Goal: Task Accomplishment & Management: Manage account settings

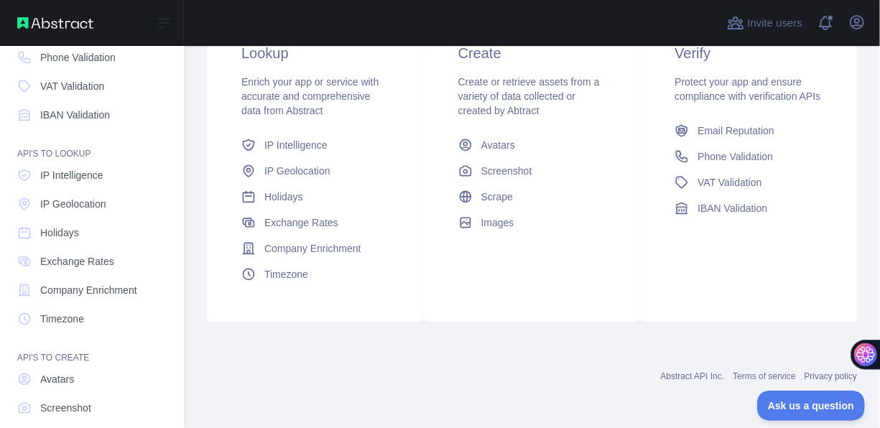
scroll to position [32, 0]
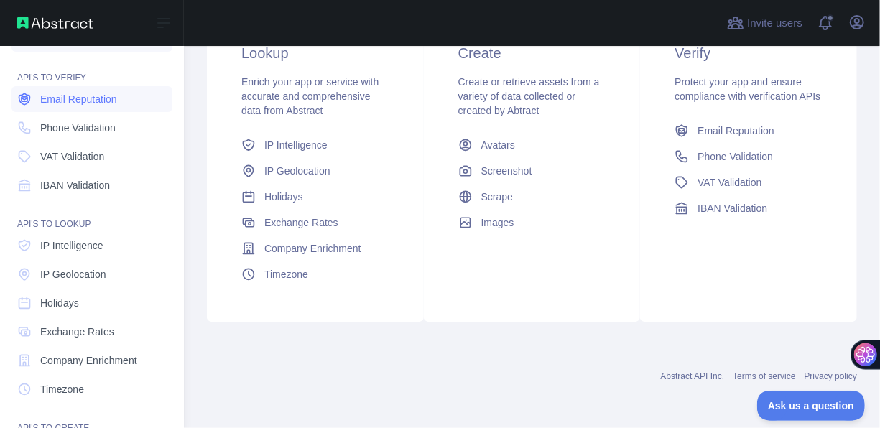
click at [95, 106] on link "Email Reputation" at bounding box center [91, 99] width 161 height 26
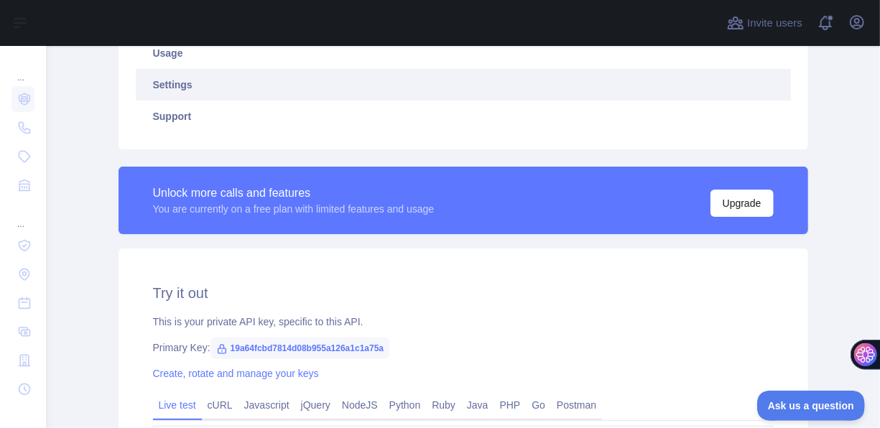
scroll to position [287, 0]
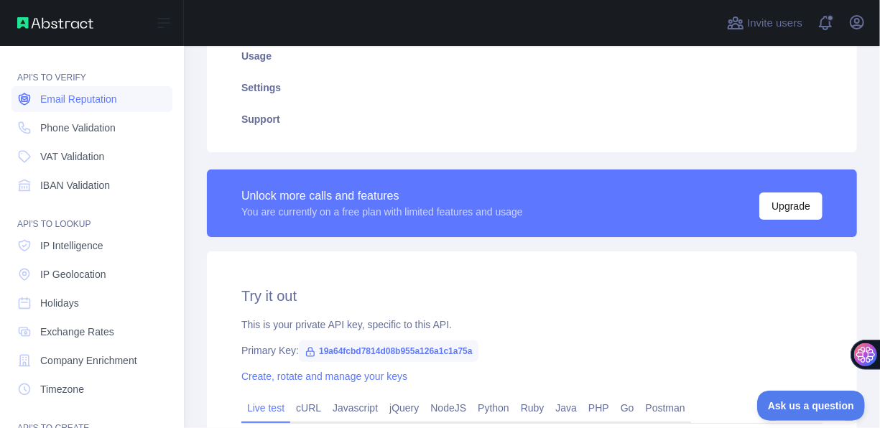
click at [92, 105] on span "Email Reputation" at bounding box center [78, 99] width 77 height 14
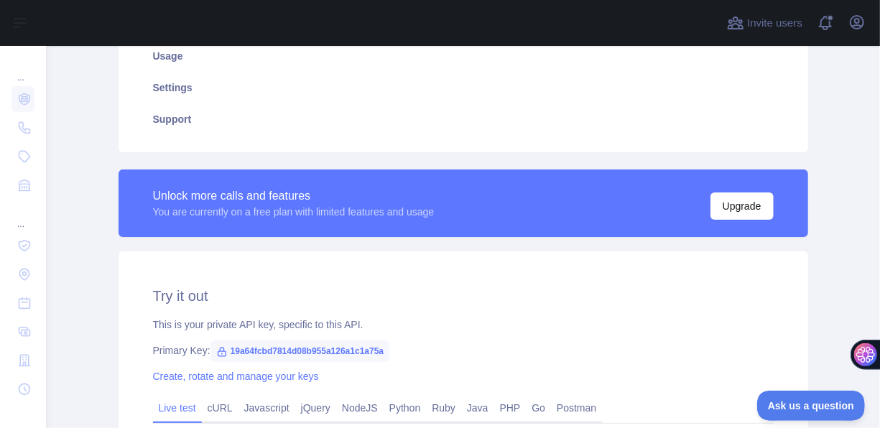
click at [357, 352] on span "19a64fcbd7814d08b955a126a1c1a75a" at bounding box center [300, 351] width 180 height 22
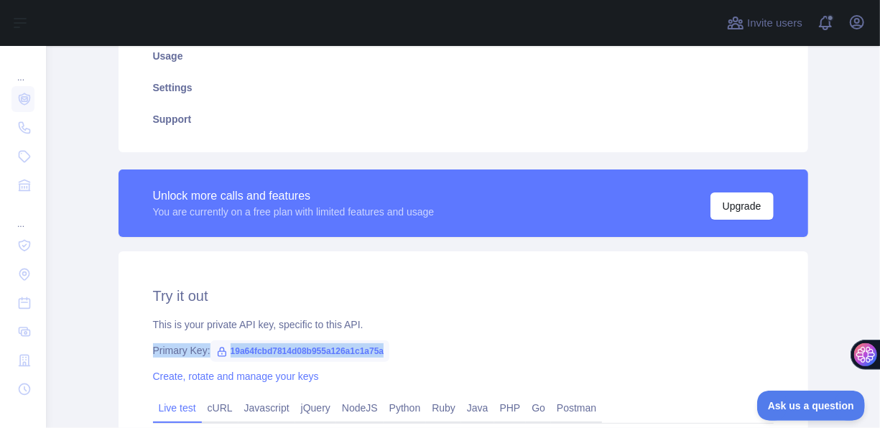
click at [357, 352] on span "19a64fcbd7814d08b955a126a1c1a75a" at bounding box center [300, 351] width 180 height 22
click at [360, 350] on span "19a64fcbd7814d08b955a126a1c1a75a" at bounding box center [300, 351] width 180 height 22
click at [435, 336] on div "**********" at bounding box center [463, 421] width 689 height 341
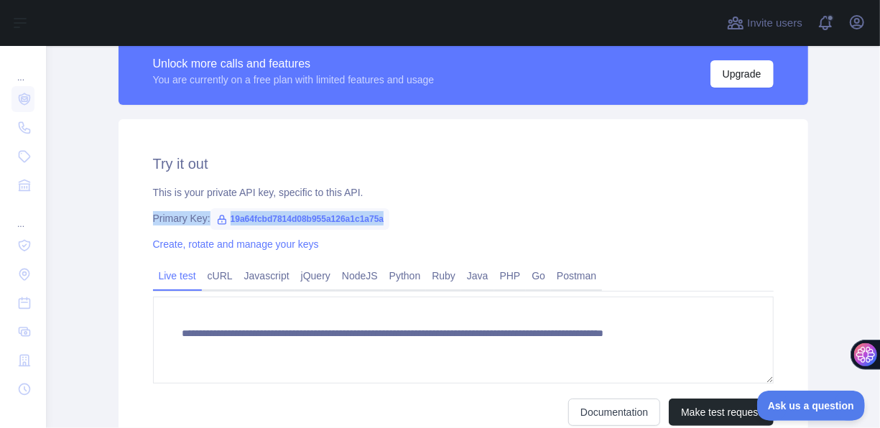
scroll to position [431, 0]
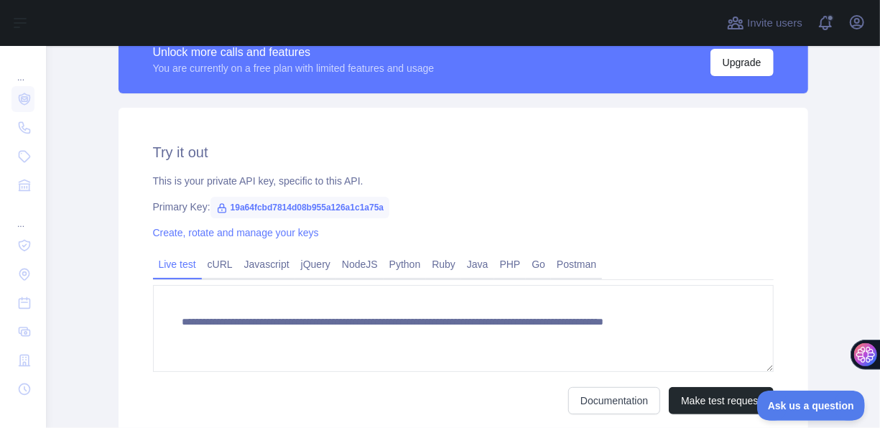
click at [244, 240] on div "Create, rotate and manage your keys" at bounding box center [463, 233] width 621 height 14
click at [246, 232] on link "Create, rotate and manage your keys" at bounding box center [236, 232] width 166 height 11
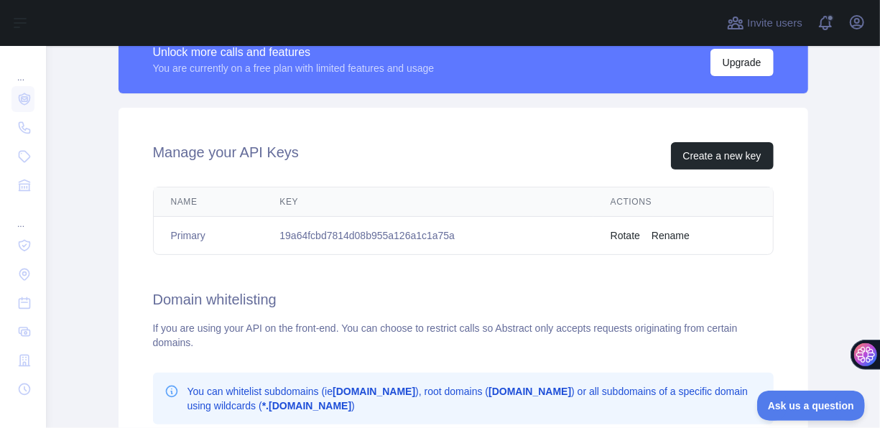
click at [610, 231] on button "Rotate" at bounding box center [624, 235] width 29 height 14
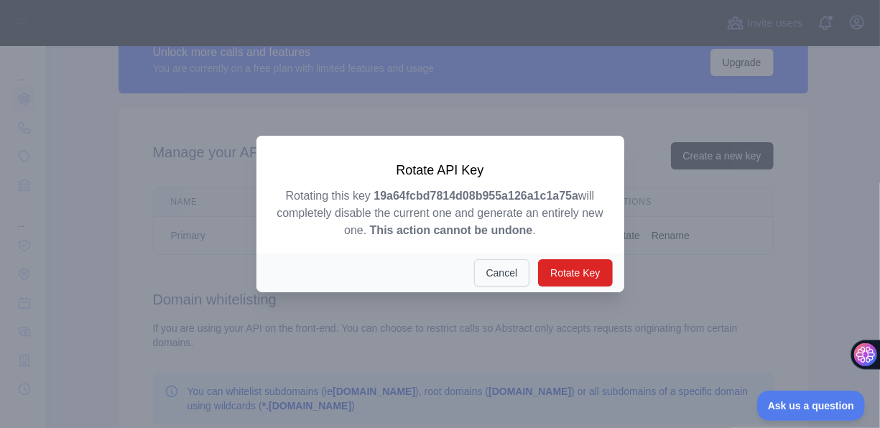
click at [506, 274] on button "Cancel" at bounding box center [502, 272] width 56 height 27
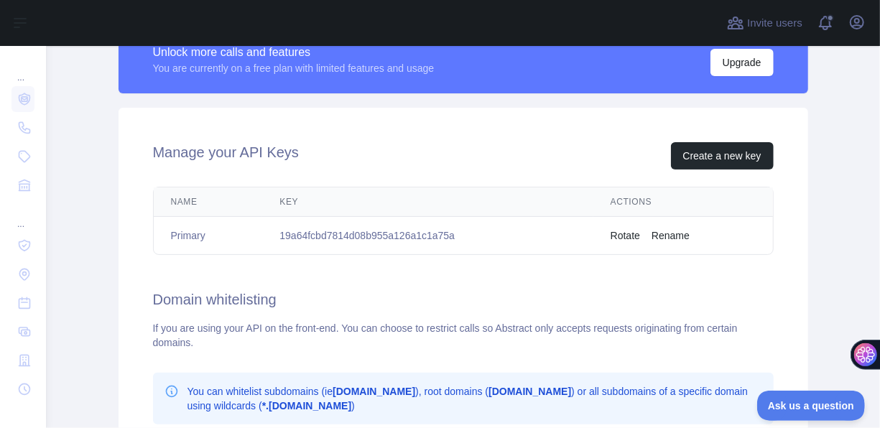
click at [384, 237] on td "19a64fcbd7814d08b955a126a1c1a75a" at bounding box center [427, 236] width 330 height 38
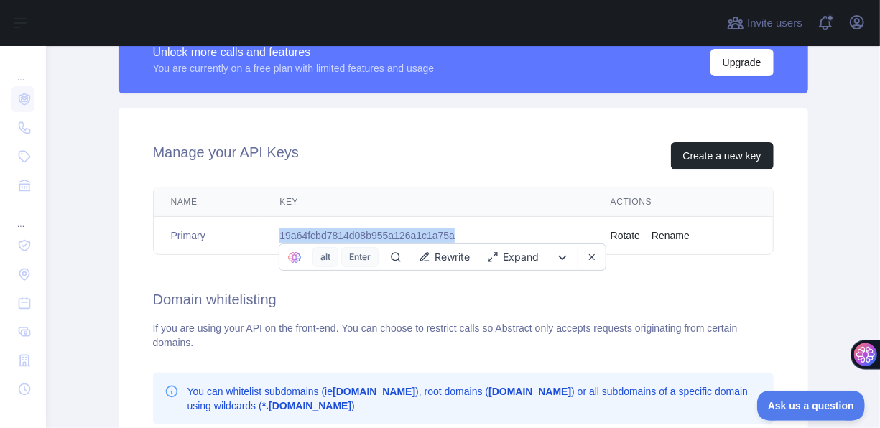
click at [384, 237] on td "19a64fcbd7814d08b955a126a1c1a75a" at bounding box center [427, 236] width 330 height 38
copy td "19a64fcbd7814d08b955a126a1c1a75a"
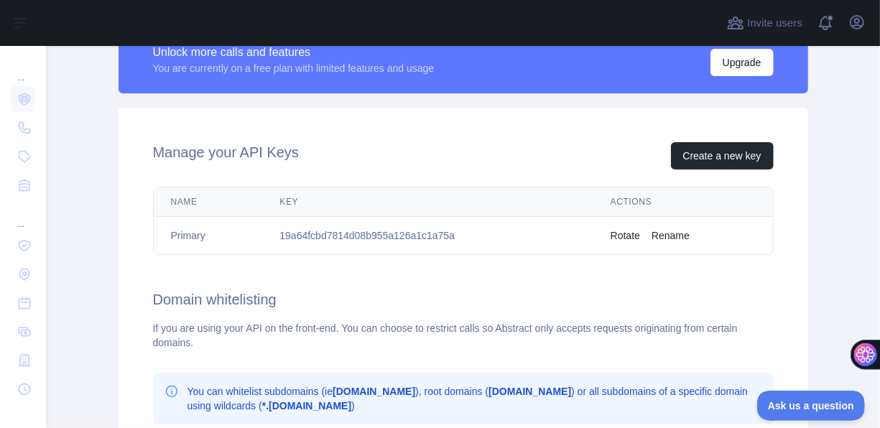
click at [515, 315] on div "Manage your API Keys Create a new key Name Key Actions Primary 19a64fcbd7814d08…" at bounding box center [463, 365] width 689 height 514
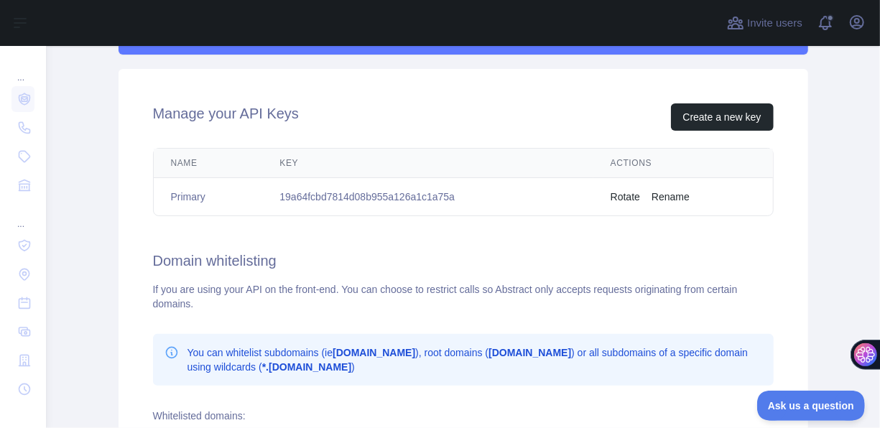
scroll to position [441, 0]
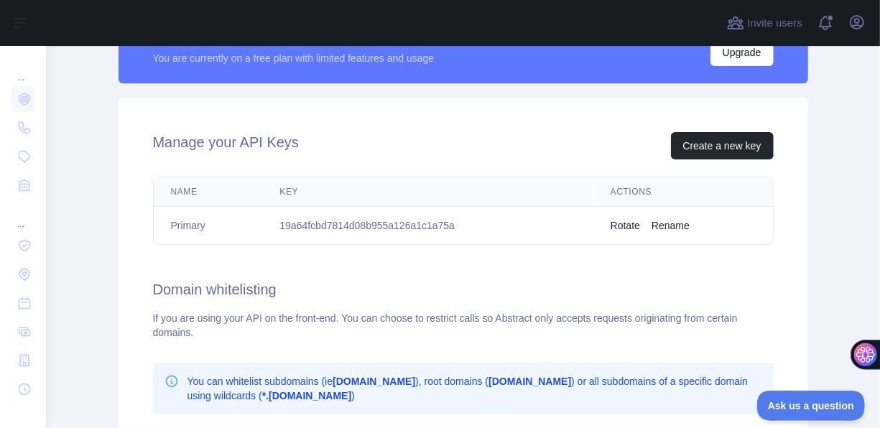
click at [338, 223] on td "19a64fcbd7814d08b955a126a1c1a75a" at bounding box center [427, 226] width 330 height 38
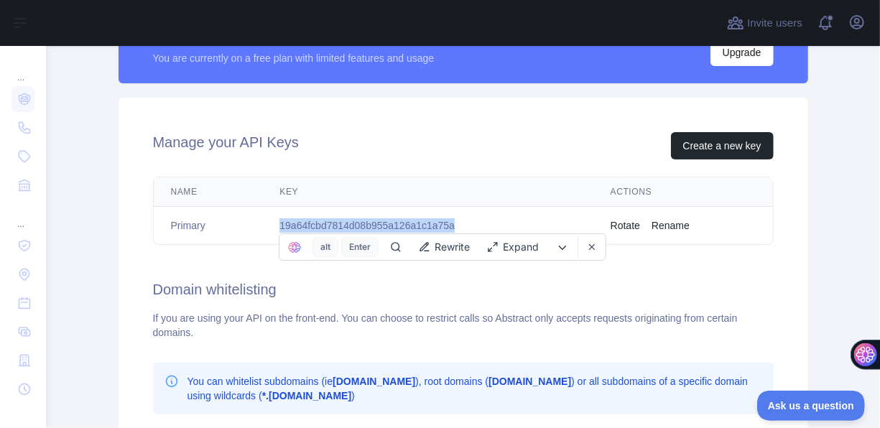
copy td "19a64fcbd7814d08b955a126a1c1a75a"
